Goal: Check status: Check status

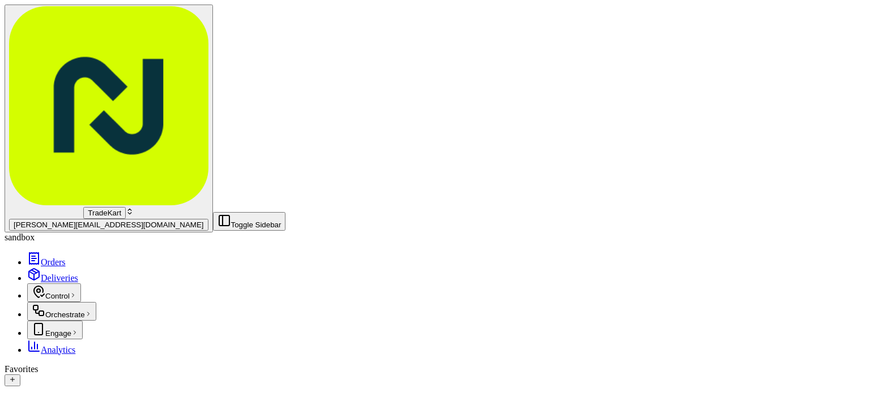
click at [88, 28] on button "TradeKart joao.alpuim@hackandcraft.com" at bounding box center [109, 119] width 208 height 228
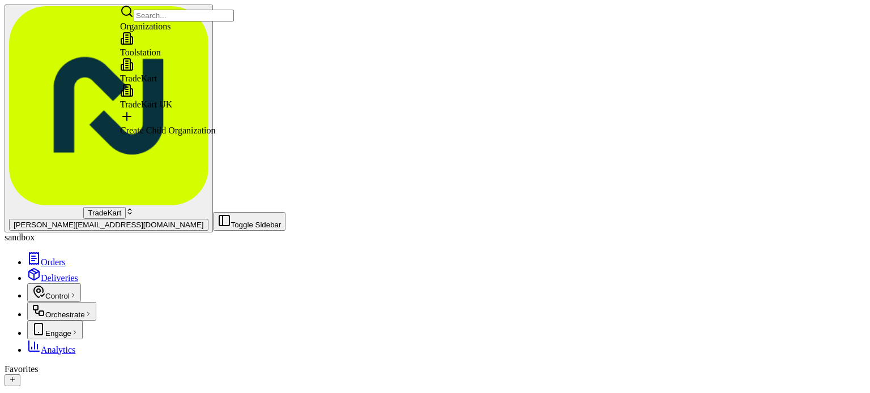
click at [193, 58] on div "Toolstation" at bounding box center [177, 45] width 114 height 26
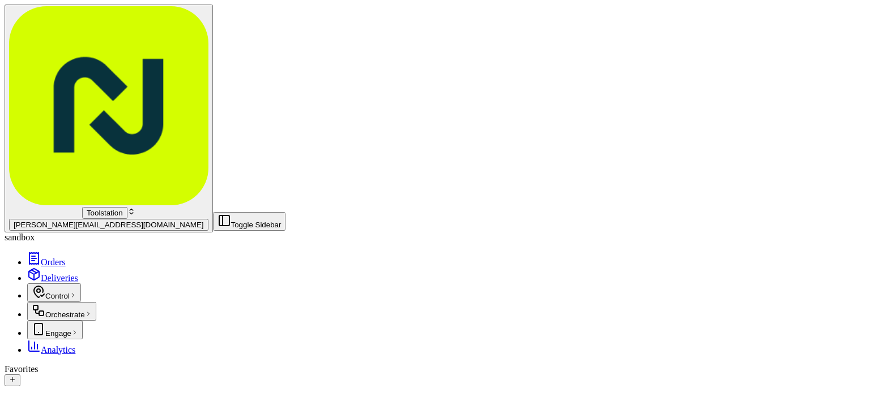
click at [66, 258] on link "Orders" at bounding box center [46, 263] width 38 height 10
